Goal: Information Seeking & Learning: Learn about a topic

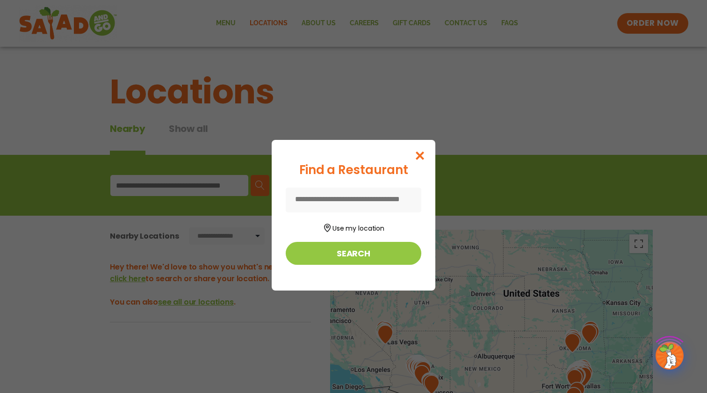
click at [426, 152] on icon "Close modal" at bounding box center [420, 156] width 12 height 10
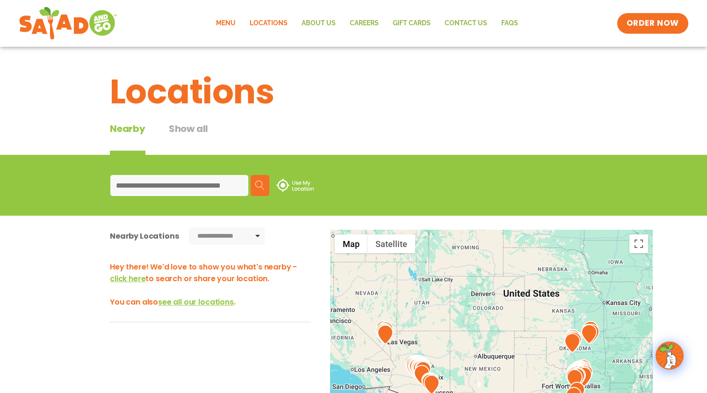
click at [234, 20] on link "Menu" at bounding box center [226, 24] width 34 height 22
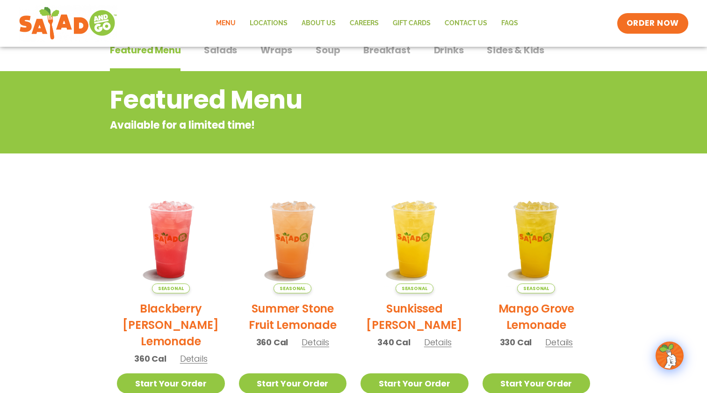
scroll to position [368, 0]
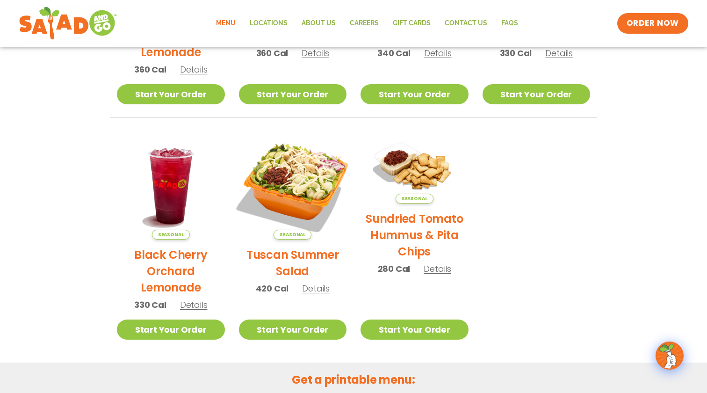
click at [279, 223] on img at bounding box center [292, 185] width 127 height 127
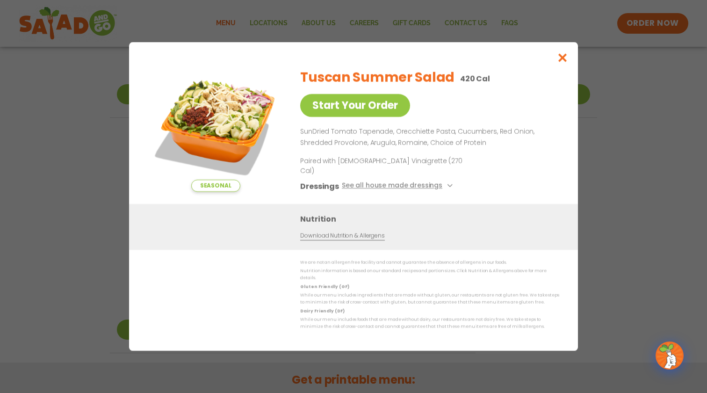
click at [401, 186] on button "See all house made dressings" at bounding box center [399, 186] width 114 height 12
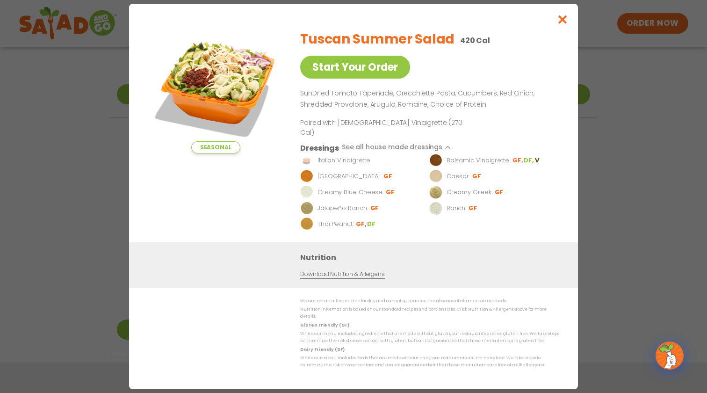
click at [356, 270] on link "Download Nutrition & Allergens" at bounding box center [342, 274] width 84 height 9
click at [361, 270] on link "Download Nutrition & Allergens" at bounding box center [342, 274] width 84 height 9
click at [559, 24] on icon "Close modal" at bounding box center [563, 19] width 12 height 10
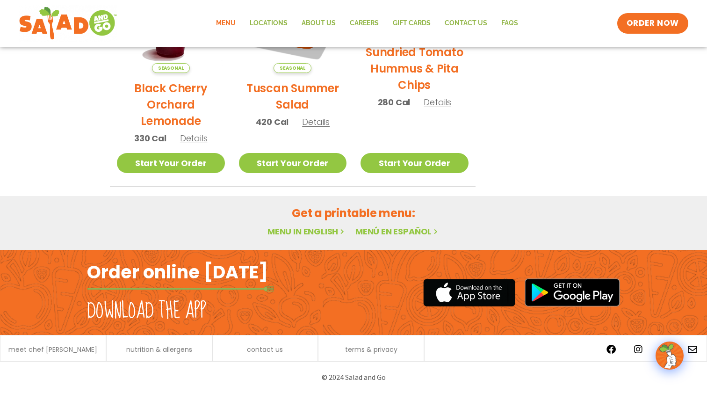
scroll to position [0, 0]
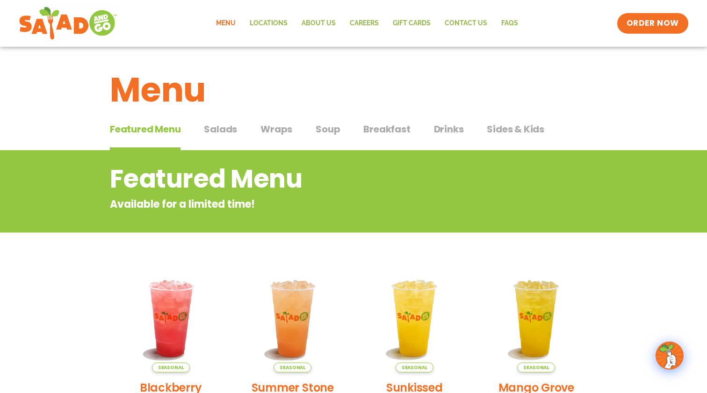
click at [514, 123] on span "Sides & Kids" at bounding box center [515, 129] width 57 height 14
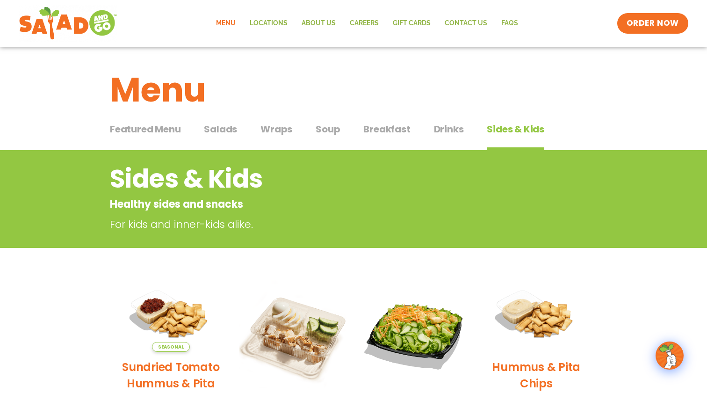
click at [449, 132] on span "Drinks" at bounding box center [449, 129] width 30 height 14
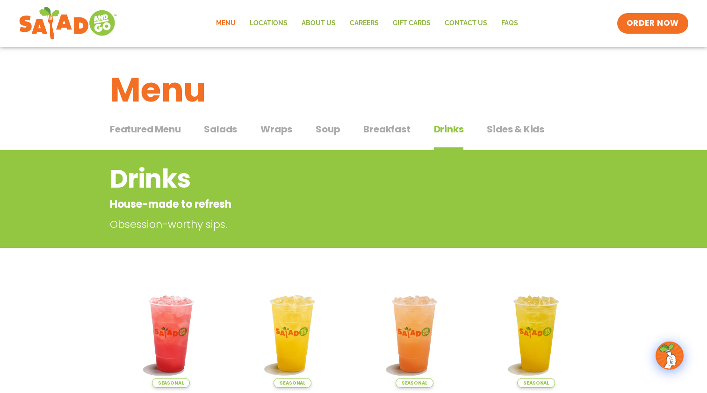
click at [374, 132] on span "Breakfast" at bounding box center [386, 129] width 47 height 14
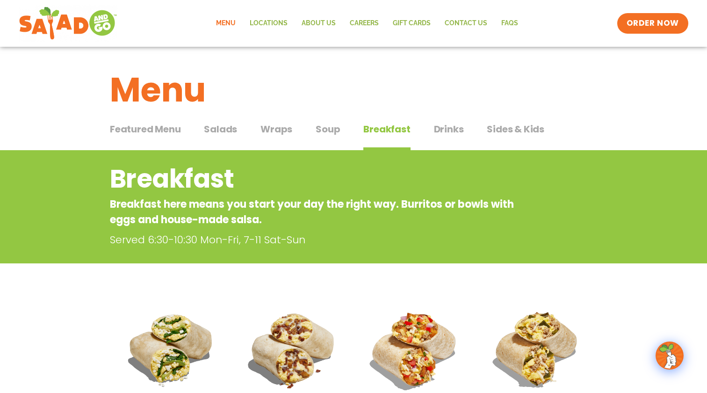
scroll to position [74, 0]
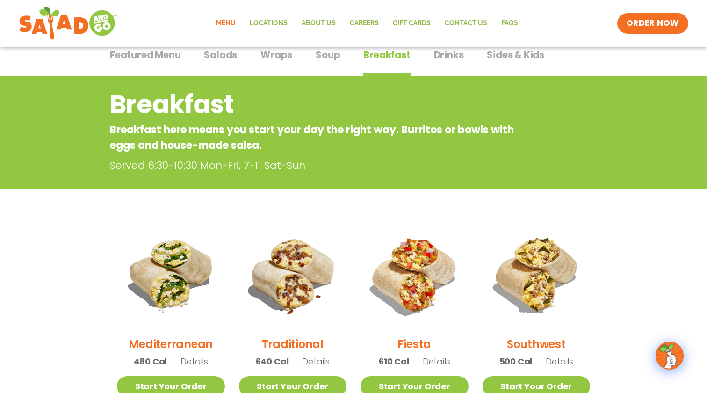
click at [318, 56] on span "Soup" at bounding box center [328, 55] width 24 height 14
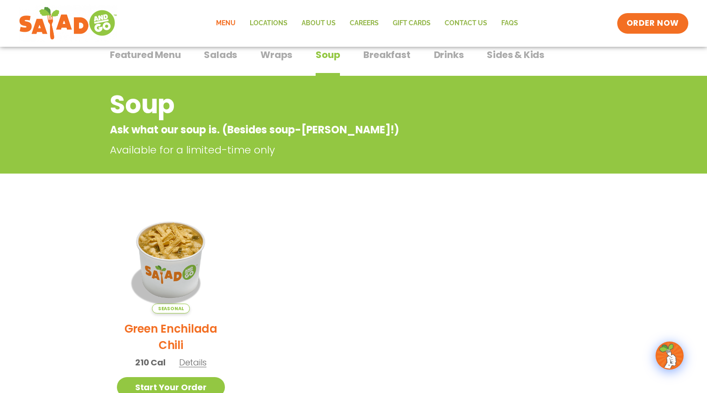
click at [279, 62] on button "Wraps Wraps" at bounding box center [276, 62] width 32 height 29
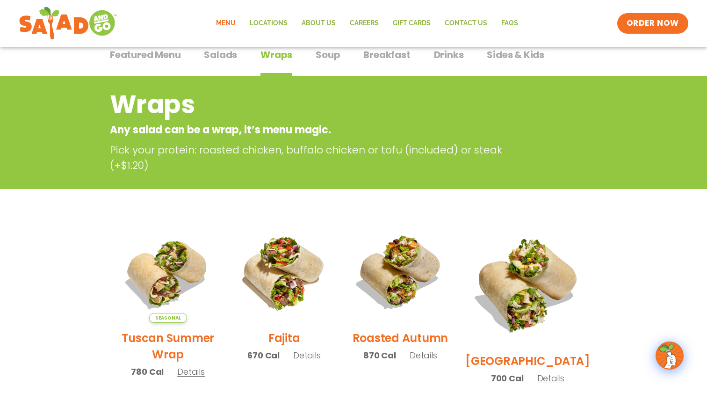
click at [230, 62] on button "Salads Salads" at bounding box center [220, 62] width 33 height 29
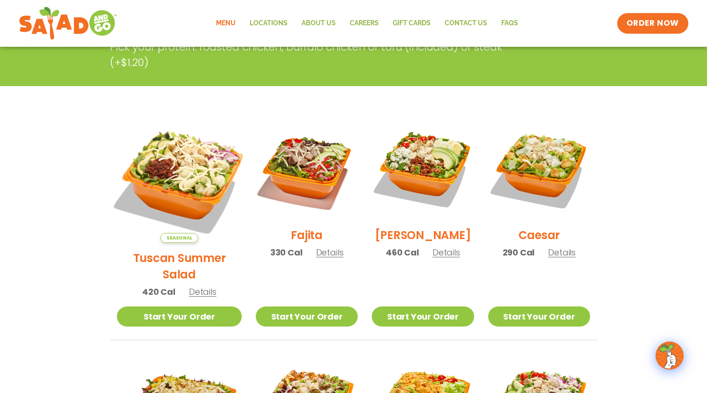
scroll to position [122, 0]
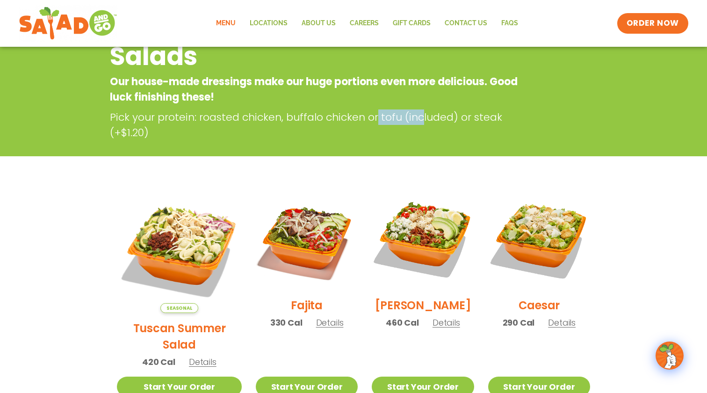
drag, startPoint x: 375, startPoint y: 118, endPoint x: 421, endPoint y: 114, distance: 46.5
click at [421, 114] on p "Pick your protein: roasted chicken, buffalo chicken or tofu (included) or steak…" at bounding box center [318, 124] width 416 height 31
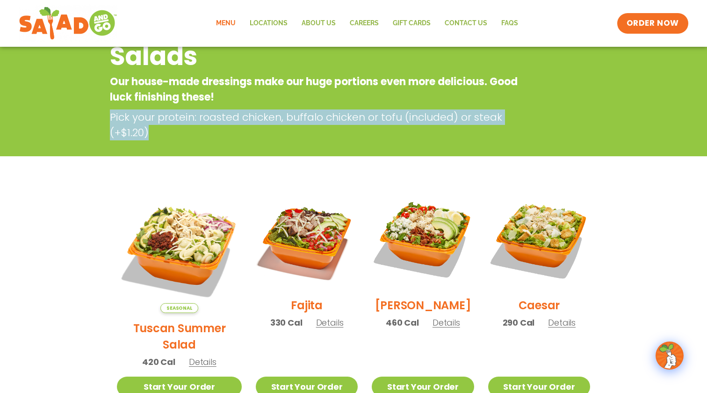
click at [421, 114] on p "Pick your protein: roasted chicken, buffalo chicken or tofu (included) or steak…" at bounding box center [318, 124] width 416 height 31
click at [414, 134] on p "Pick your protein: roasted chicken, buffalo chicken or tofu (included) or steak…" at bounding box center [318, 124] width 416 height 31
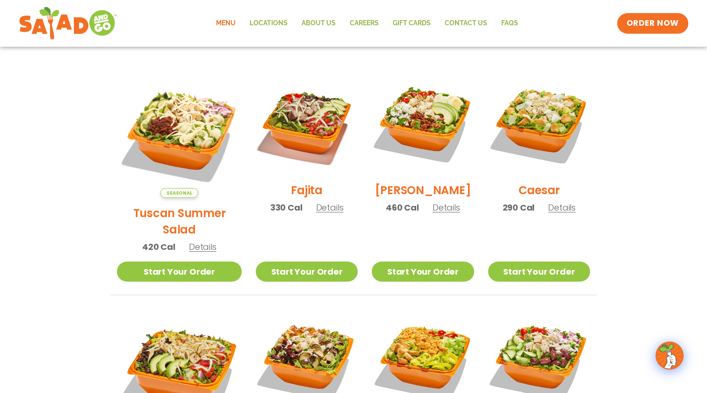
scroll to position [0, 0]
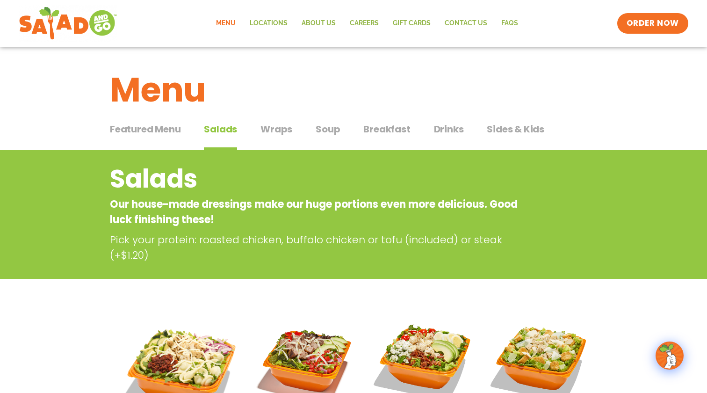
click at [286, 136] on button "Wraps Wraps" at bounding box center [276, 136] width 32 height 29
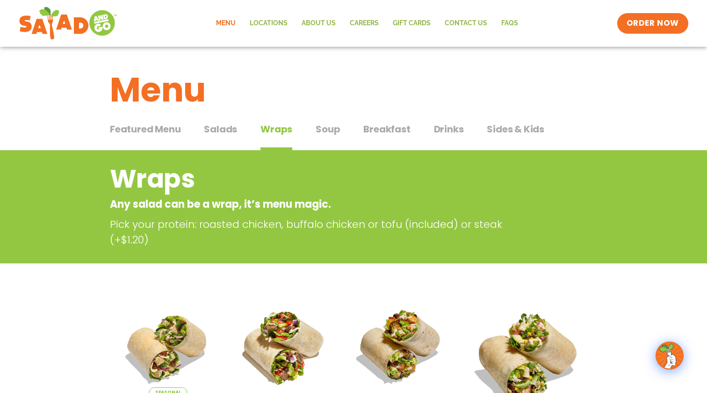
click at [369, 130] on span "Breakfast" at bounding box center [386, 129] width 47 height 14
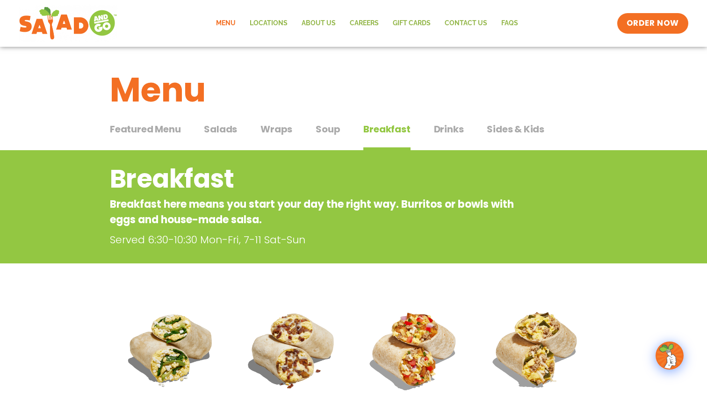
click at [450, 130] on span "Drinks" at bounding box center [449, 129] width 30 height 14
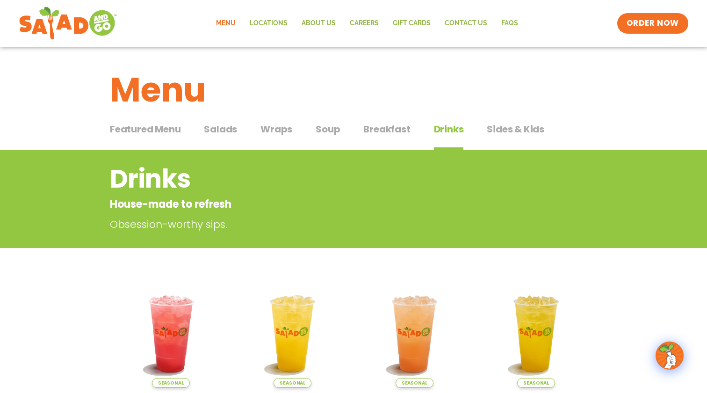
click at [507, 131] on span "Sides & Kids" at bounding box center [515, 129] width 57 height 14
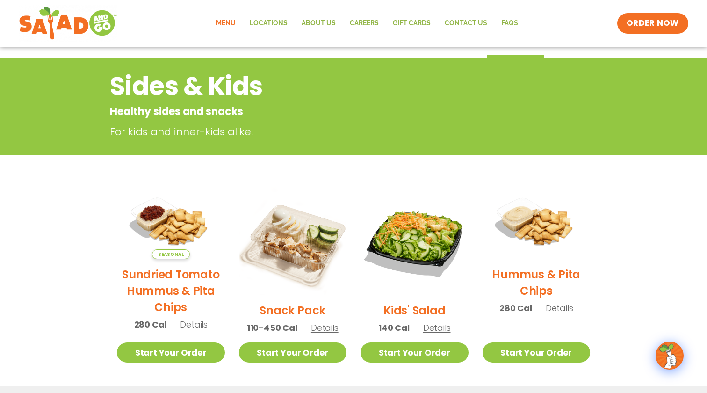
scroll to position [180, 0]
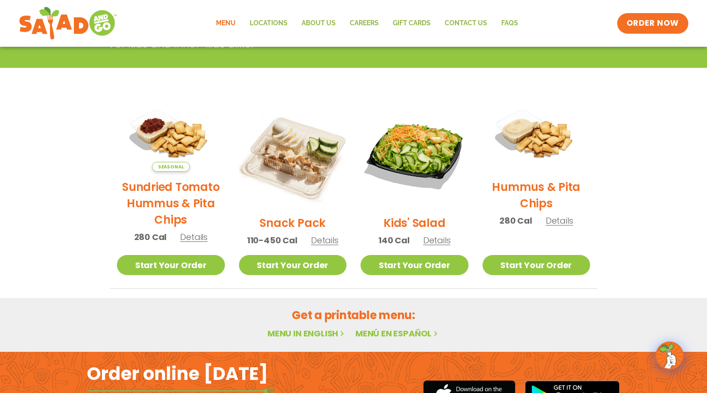
click at [192, 237] on span "Details" at bounding box center [194, 237] width 28 height 12
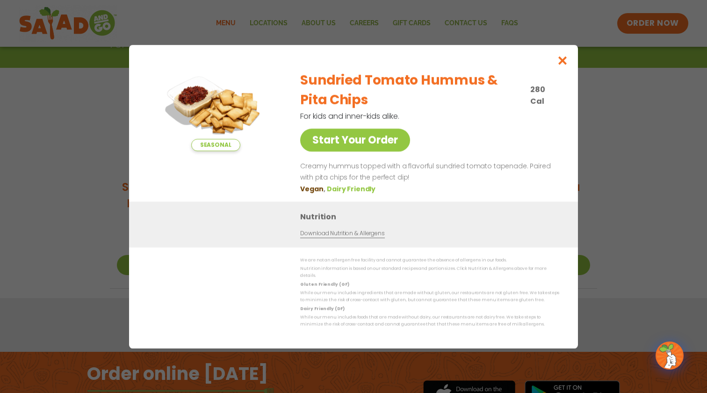
click at [567, 71] on button "Close modal" at bounding box center [562, 60] width 30 height 31
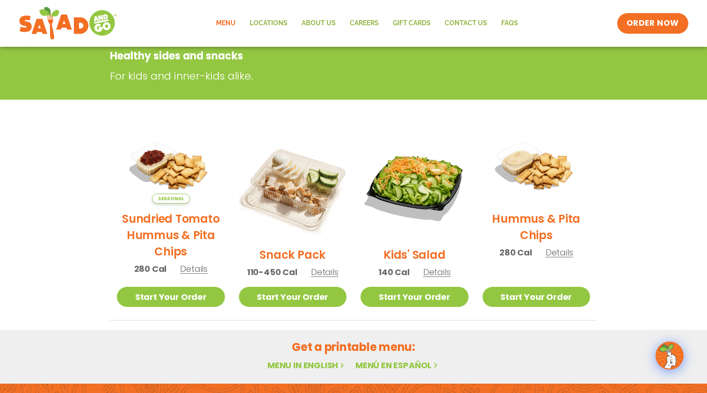
scroll to position [0, 0]
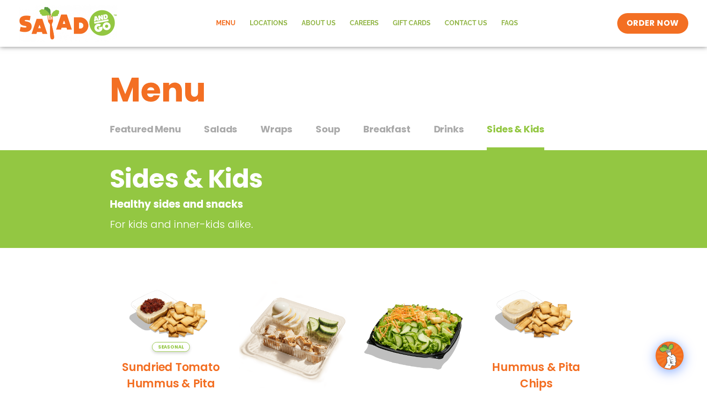
click at [456, 136] on span "Drinks" at bounding box center [449, 129] width 30 height 14
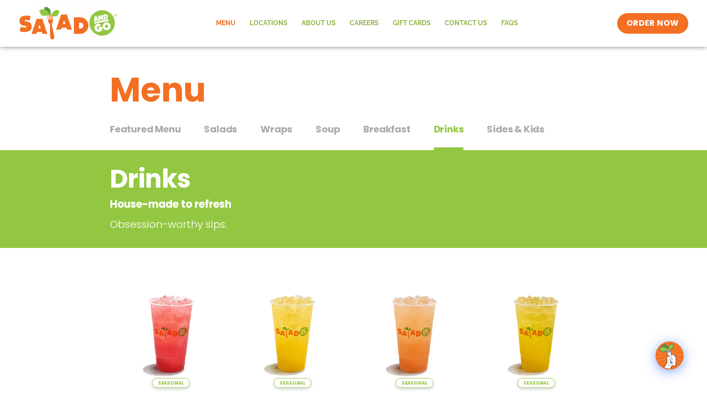
click at [390, 119] on div "Featured Menu Featured Menu Salads Salads Wraps Wraps Soup Soup Breakfast Break…" at bounding box center [353, 135] width 487 height 32
click at [378, 131] on span "Breakfast" at bounding box center [386, 129] width 47 height 14
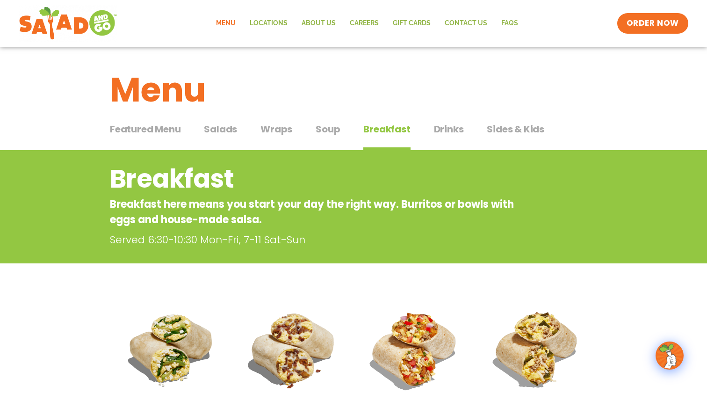
click at [348, 130] on div "Featured Menu Featured Menu Salads Salads Wraps Wraps Soup Soup Breakfast Break…" at bounding box center [353, 135] width 487 height 32
click at [340, 131] on div "Featured Menu Featured Menu Salads Salads Wraps Wraps Soup Soup Breakfast Break…" at bounding box center [353, 135] width 487 height 32
click at [327, 135] on span "Soup" at bounding box center [328, 129] width 24 height 14
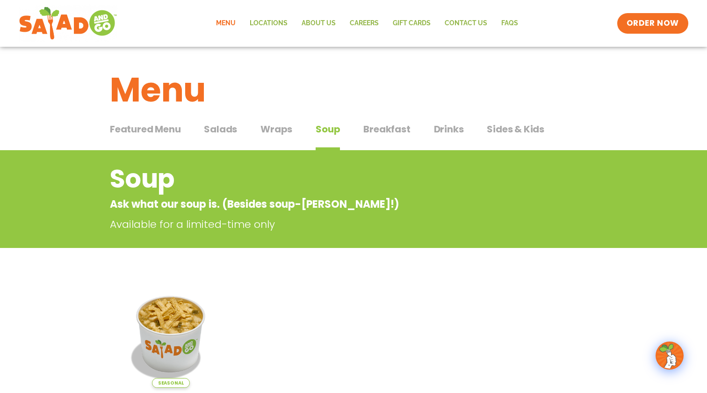
click at [258, 129] on div "Featured Menu Featured Menu Salads Salads Wraps Wraps Soup Soup Breakfast Break…" at bounding box center [353, 135] width 487 height 32
click at [217, 131] on span "Salads" at bounding box center [220, 129] width 33 height 14
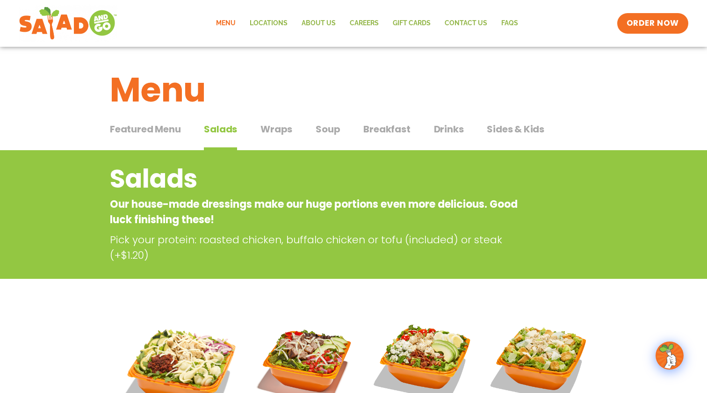
click at [155, 134] on span "Featured Menu" at bounding box center [145, 129] width 71 height 14
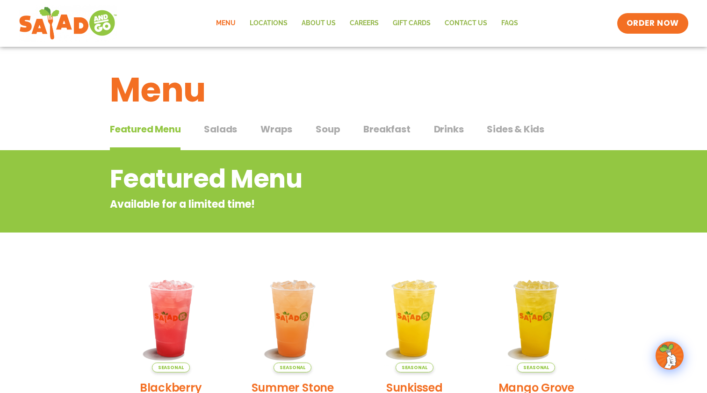
click at [194, 132] on div "Featured Menu Featured Menu Salads Salads Wraps Wraps Soup Soup Breakfast Break…" at bounding box center [353, 135] width 487 height 32
click at [227, 133] on span "Salads" at bounding box center [220, 129] width 33 height 14
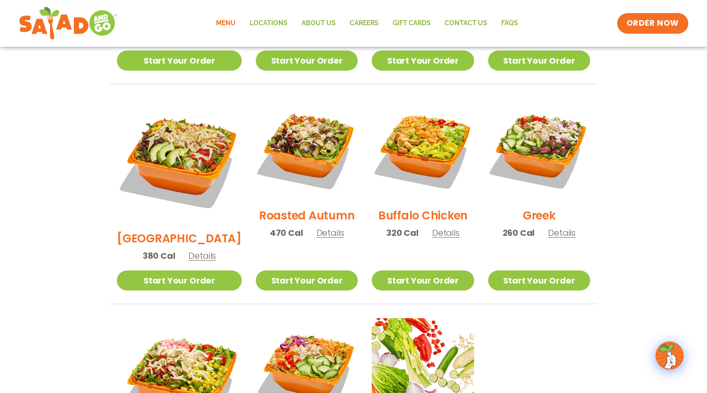
scroll to position [589, 0]
